Goal: Information Seeking & Learning: Learn about a topic

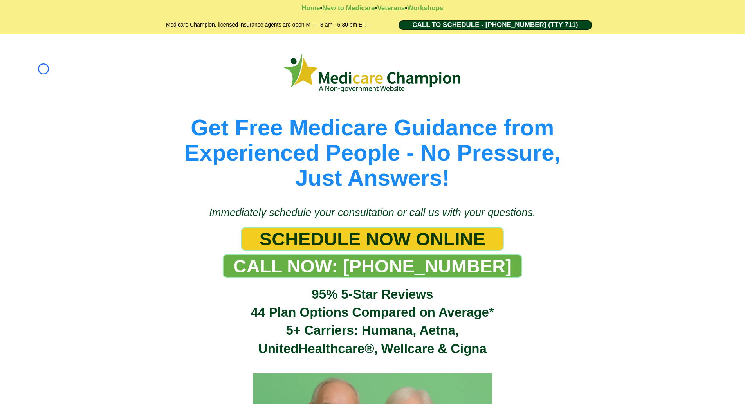
click at [43, 69] on div "Get Free Medicare Guidance from Experienced People - No Pressure, Just Answers!" at bounding box center [372, 116] width 745 height 164
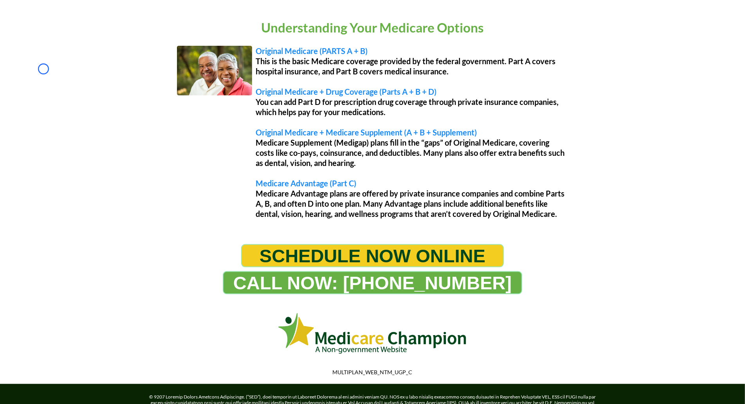
scroll to position [652, 0]
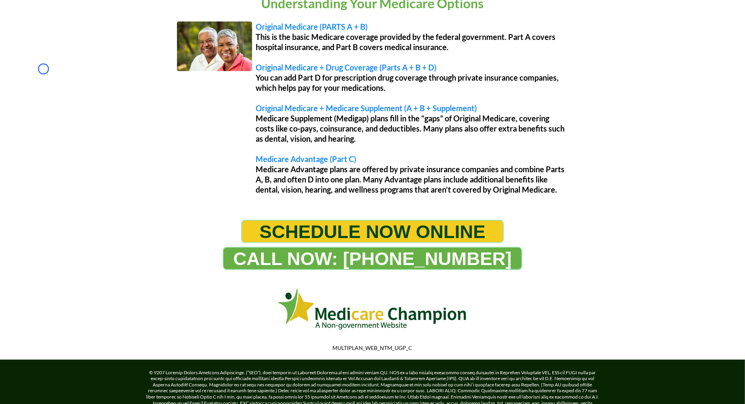
click at [43, 69] on div "Understanding Your Medicare Options Original Medicare (PARTS A + B) This is the…" at bounding box center [372, 95] width 745 height 233
click at [45, 42] on div "Understanding Your Medicare Options Original Medicare (PARTS A + B) This is the…" at bounding box center [372, 95] width 745 height 233
click at [59, 39] on div "Understanding Your Medicare Options Original Medicare (PARTS A + B) This is the…" at bounding box center [372, 95] width 745 height 233
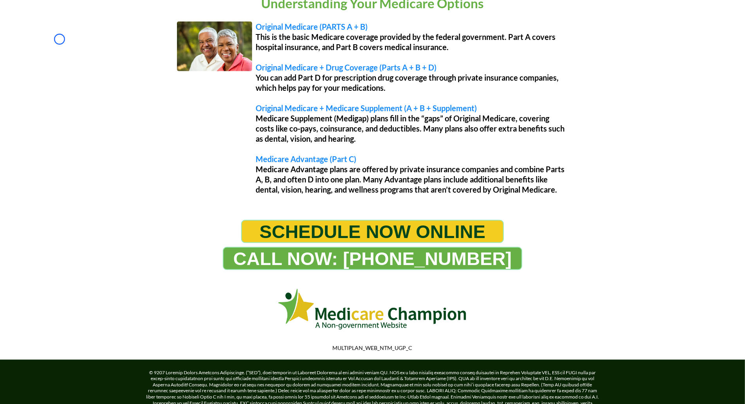
scroll to position [0, 0]
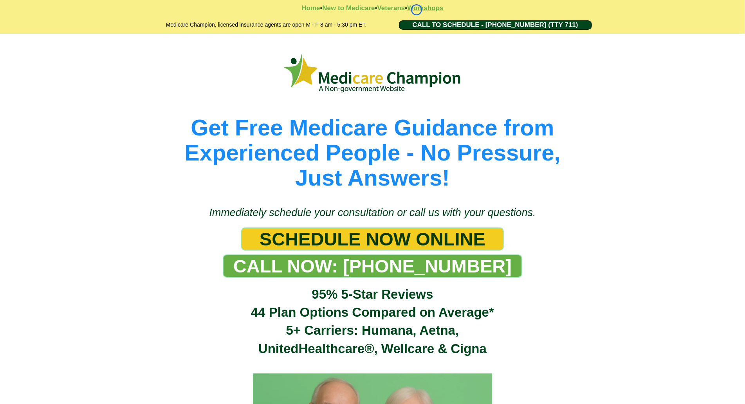
click at [416, 10] on strong "Workshops" at bounding box center [425, 7] width 36 height 7
click at [363, 10] on strong "New to Medicare" at bounding box center [348, 7] width 52 height 7
click at [355, 9] on strong "New to Medicare" at bounding box center [348, 7] width 52 height 7
click at [327, 10] on strong "New to Medicare" at bounding box center [348, 7] width 52 height 7
click at [422, 8] on strong "Workshops" at bounding box center [425, 7] width 36 height 7
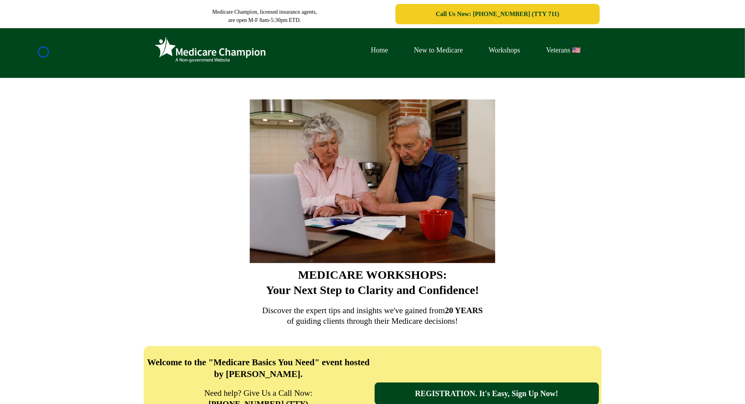
click at [43, 52] on div "Home New to Medicare Workshops Veterans 🇺🇸" at bounding box center [372, 53] width 745 height 50
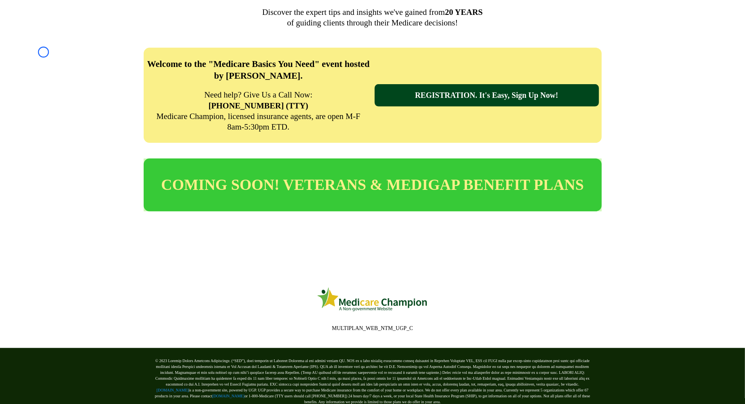
scroll to position [327, 0]
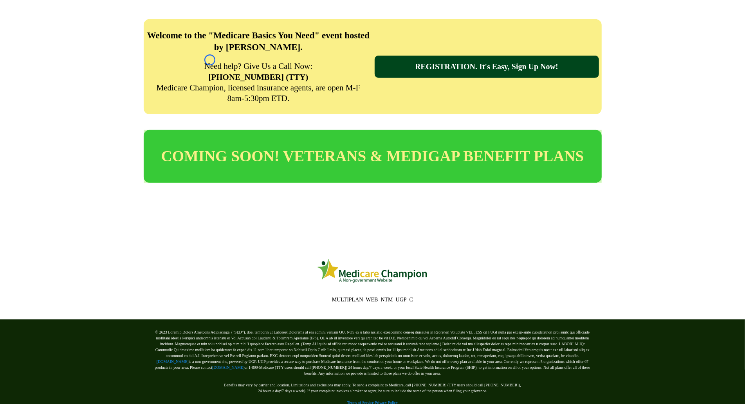
click at [43, 52] on div "Welcome to the "Medicare Basics You Need" event hosted by [PERSON_NAME]. Need h…" at bounding box center [372, 66] width 745 height 111
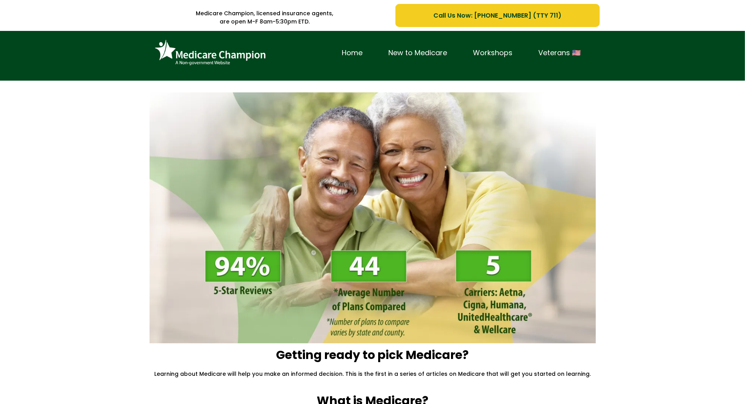
click at [70, 47] on div "Home New to Medicare Workshops Veterans 🇺🇸" at bounding box center [372, 56] width 745 height 50
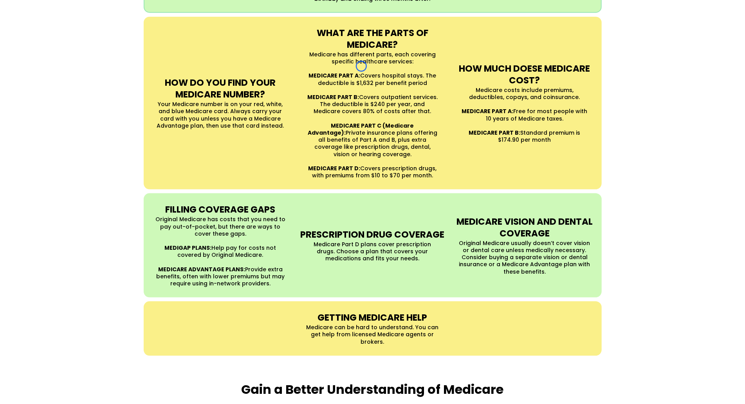
scroll to position [694, 0]
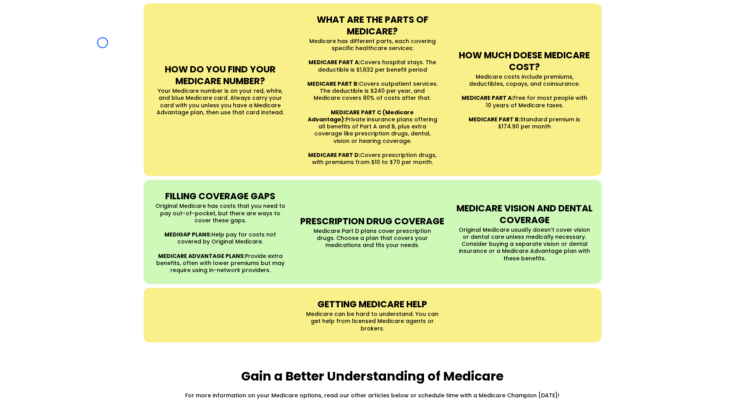
click at [70, 47] on div "UNDERSTANDING MEDICARE Medicare is a Federal health insurance program for peopl…" at bounding box center [372, 58] width 745 height 585
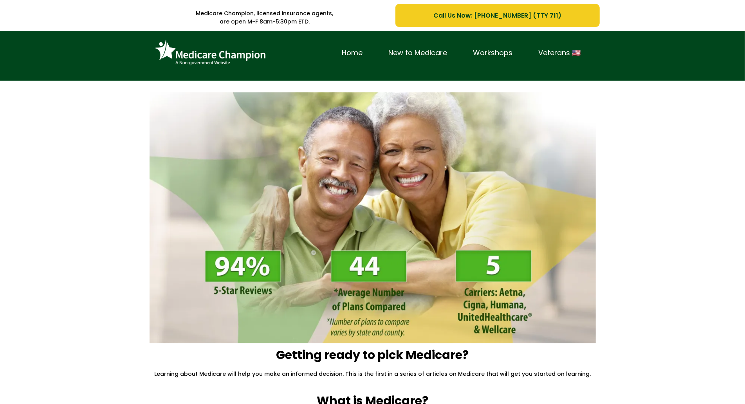
click at [65, 77] on div "Home New to Medicare Workshops Veterans 🇺🇸" at bounding box center [372, 56] width 745 height 50
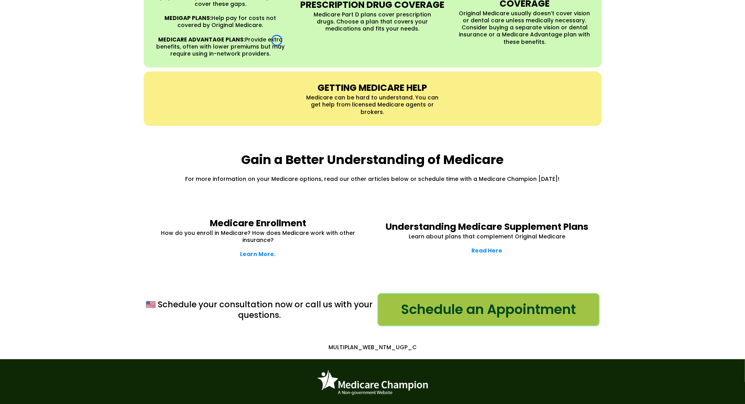
scroll to position [953, 0]
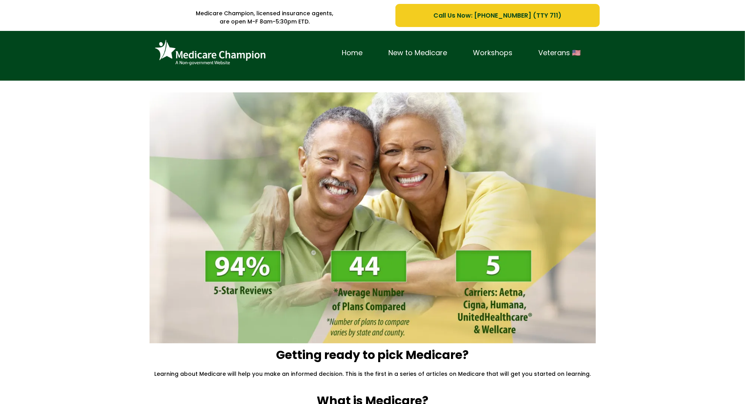
click at [74, 50] on div "Home New to Medicare Workshops Veterans 🇺🇸" at bounding box center [372, 56] width 745 height 50
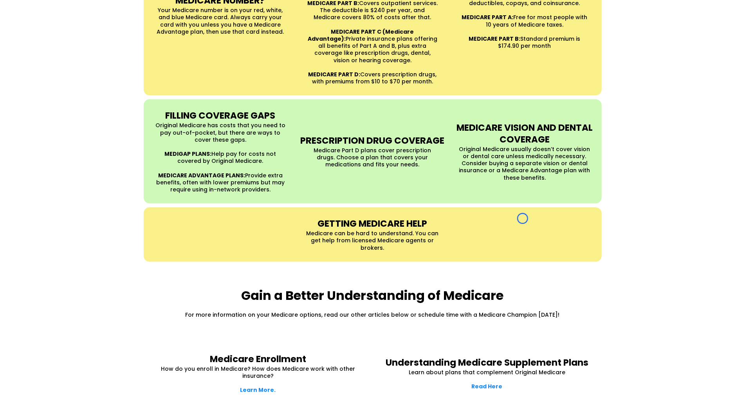
scroll to position [799, 0]
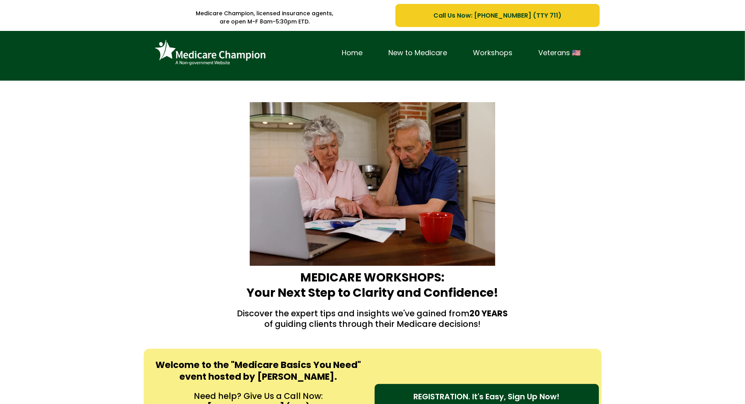
click at [69, 45] on div "Home New to Medicare Workshops Veterans 🇺🇸" at bounding box center [372, 56] width 745 height 50
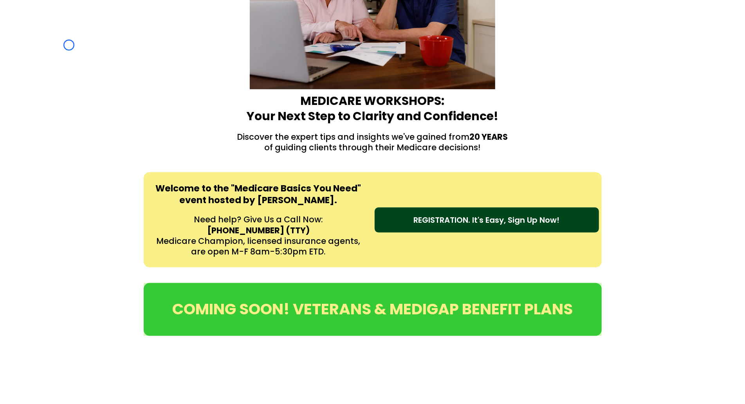
scroll to position [226, 0]
